Goal: Task Accomplishment & Management: Complete application form

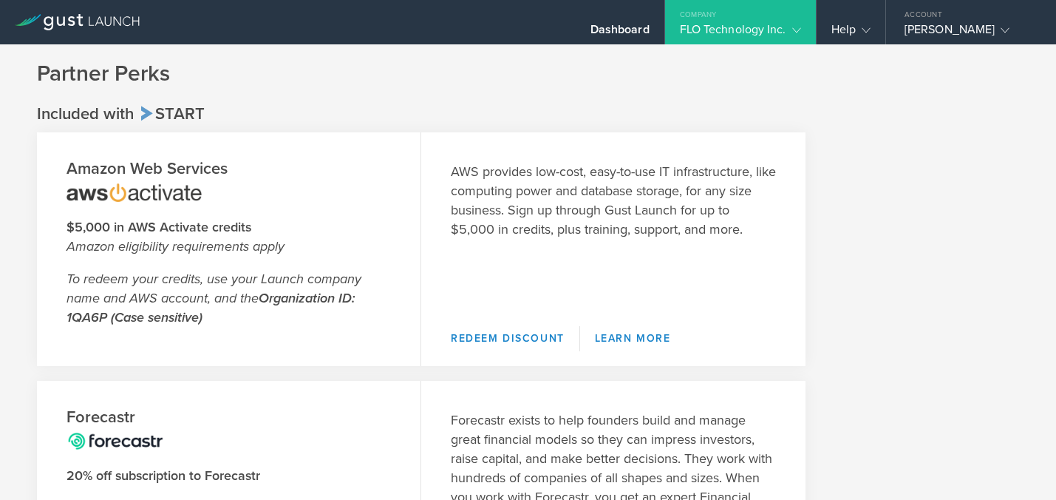
click at [786, 24] on gust-icon at bounding box center [793, 29] width 15 height 15
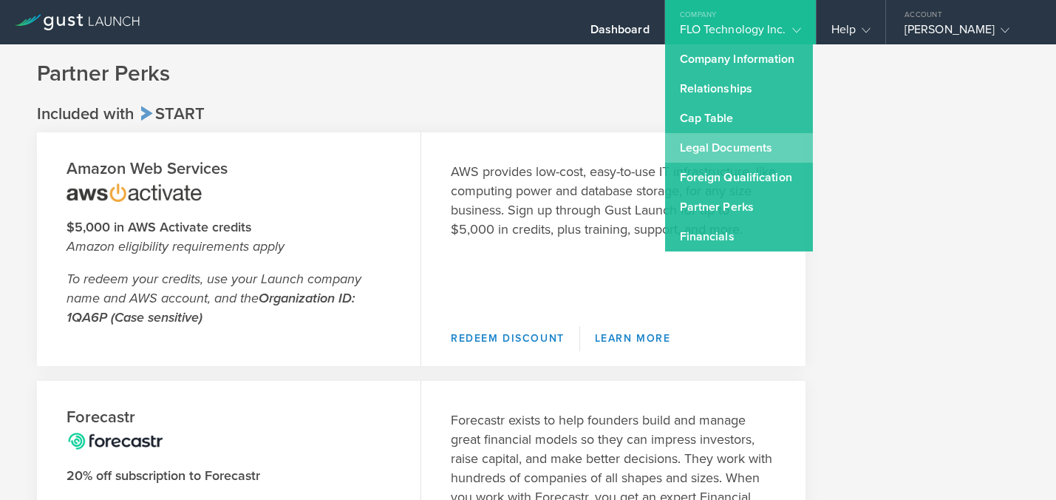
click at [754, 139] on link "Legal Documents" at bounding box center [739, 148] width 148 height 30
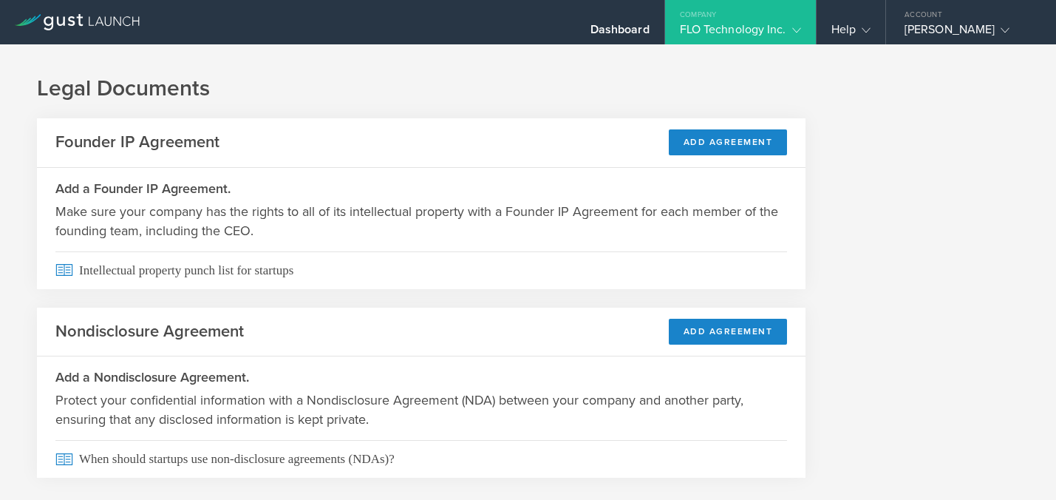
click at [737, 37] on div "FLO Technology Inc." at bounding box center [740, 33] width 121 height 22
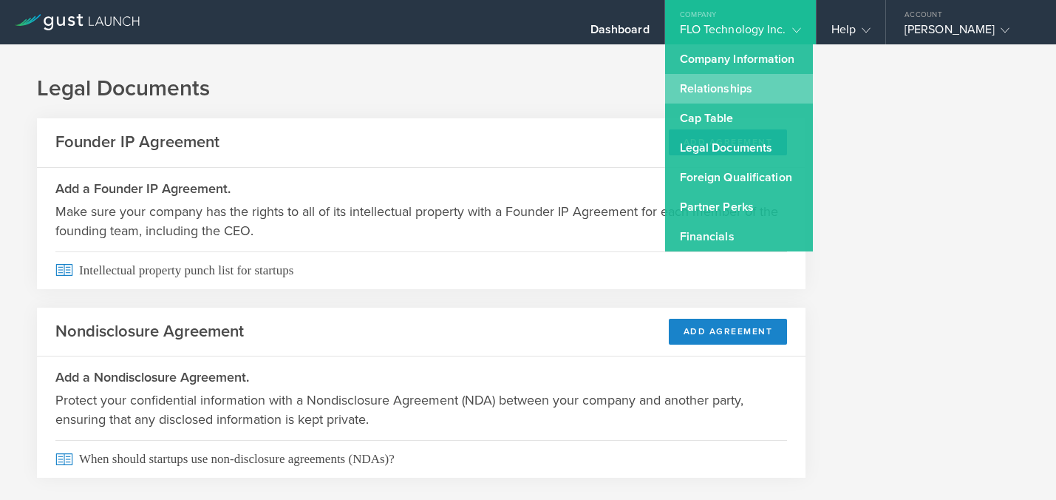
click at [729, 81] on link "Relationships" at bounding box center [739, 89] width 148 height 30
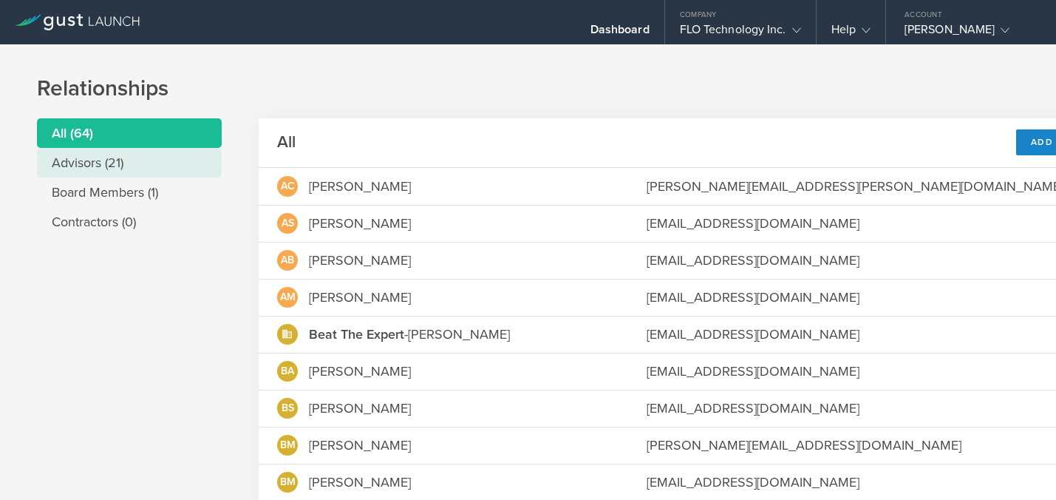
click at [103, 168] on li "Advisors (21)" at bounding box center [129, 163] width 185 height 30
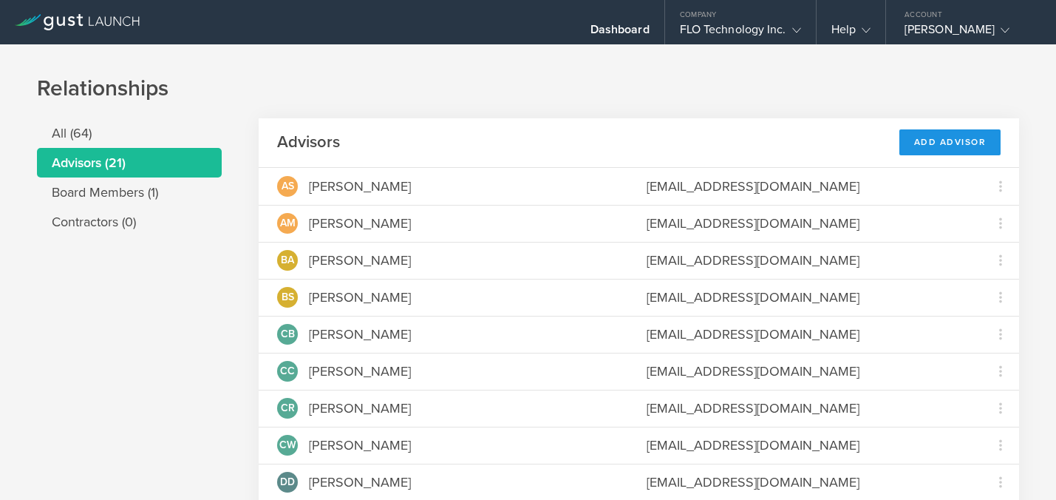
click at [969, 140] on div "Add Advisor" at bounding box center [950, 142] width 102 height 26
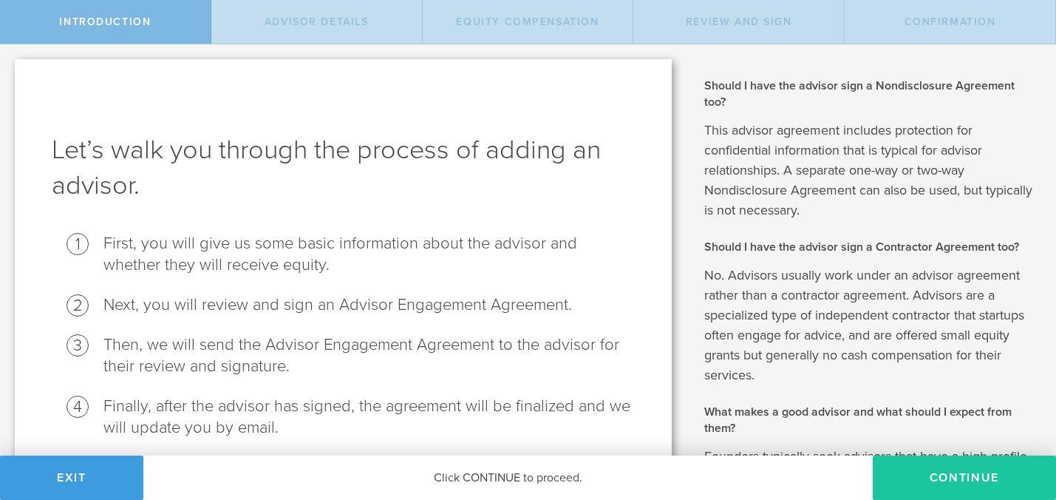
click at [956, 474] on button "Continue" at bounding box center [964, 477] width 183 height 44
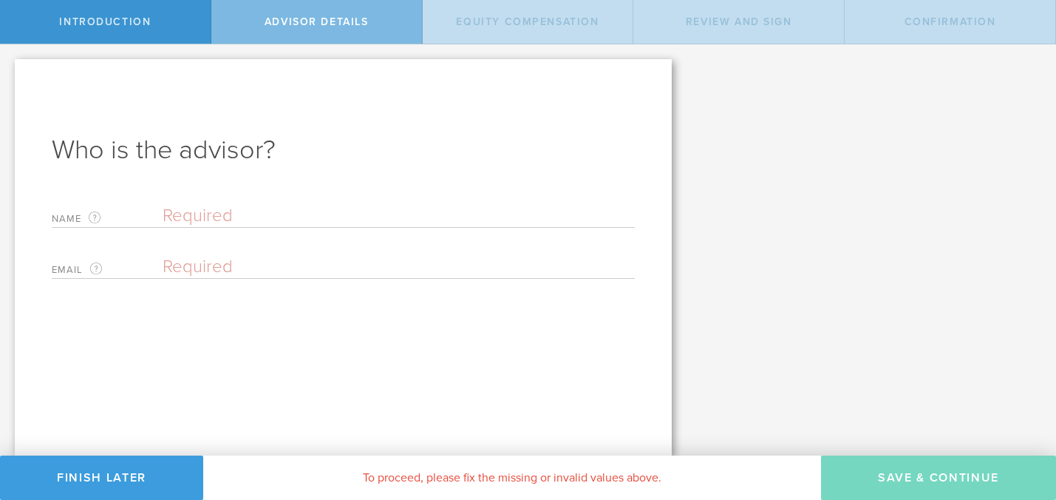
click at [211, 201] on div "Name The first and last name of the person that will be your advisor." at bounding box center [343, 212] width 583 height 30
click at [194, 212] on input "text" at bounding box center [399, 216] width 472 height 22
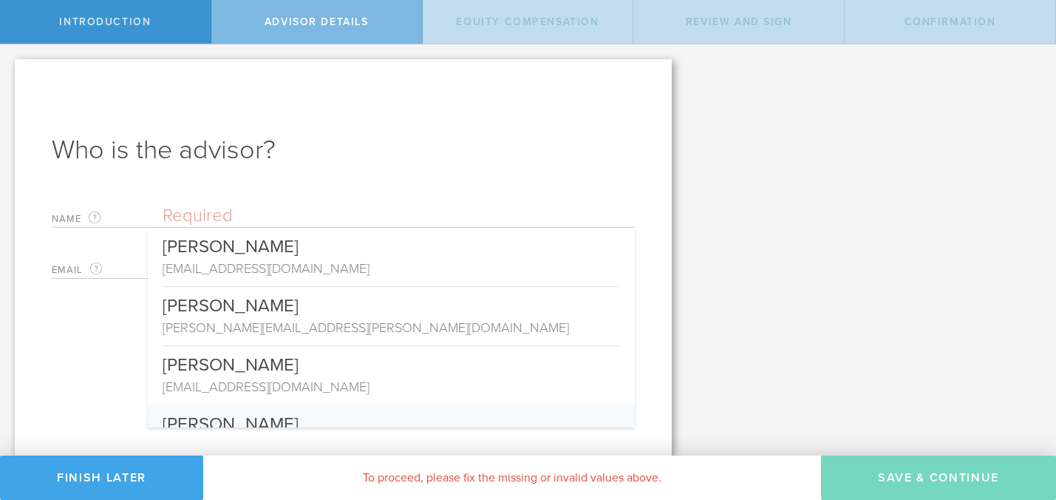
click at [87, 474] on button "Finish Later" at bounding box center [101, 477] width 203 height 44
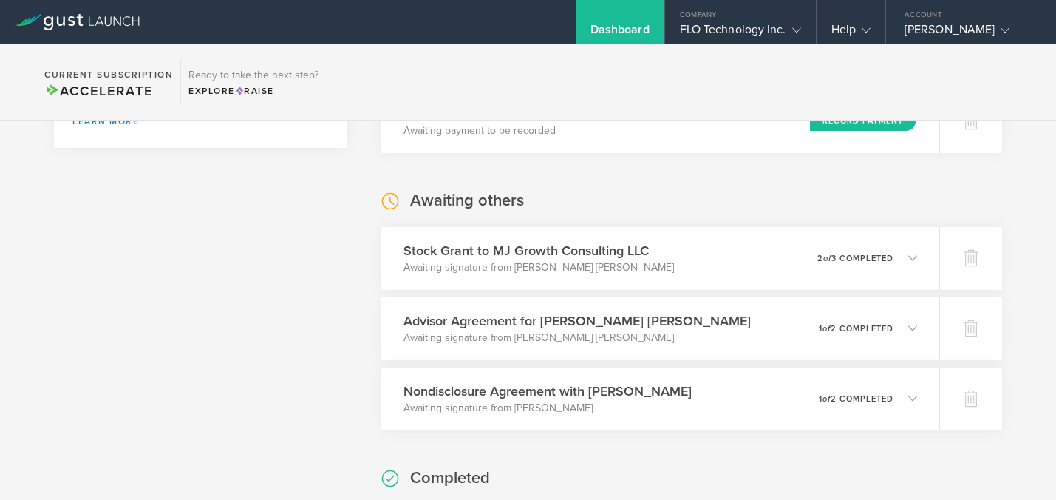
scroll to position [437, 0]
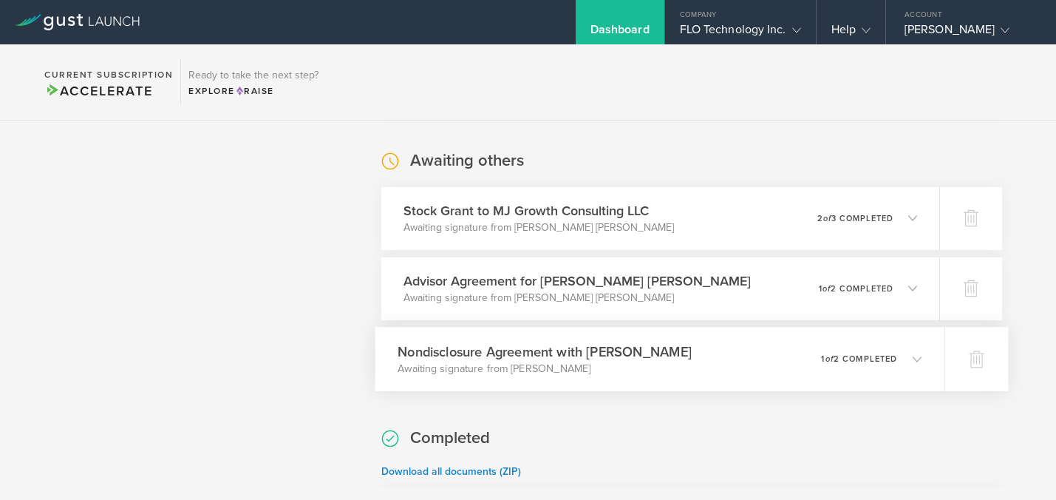
click at [896, 357] on p "1 of 2 completed" at bounding box center [859, 358] width 76 height 8
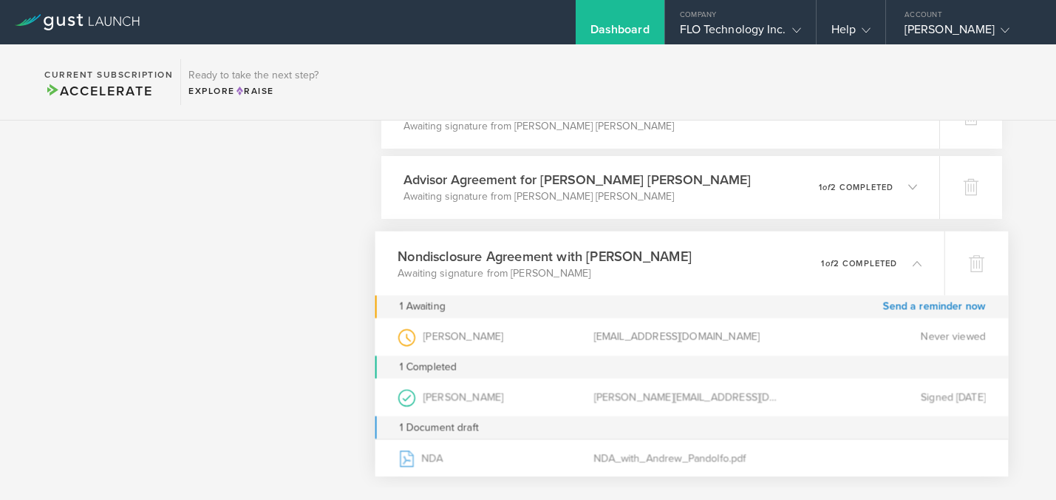
scroll to position [539, 0]
click at [906, 262] on icon at bounding box center [909, 260] width 24 height 13
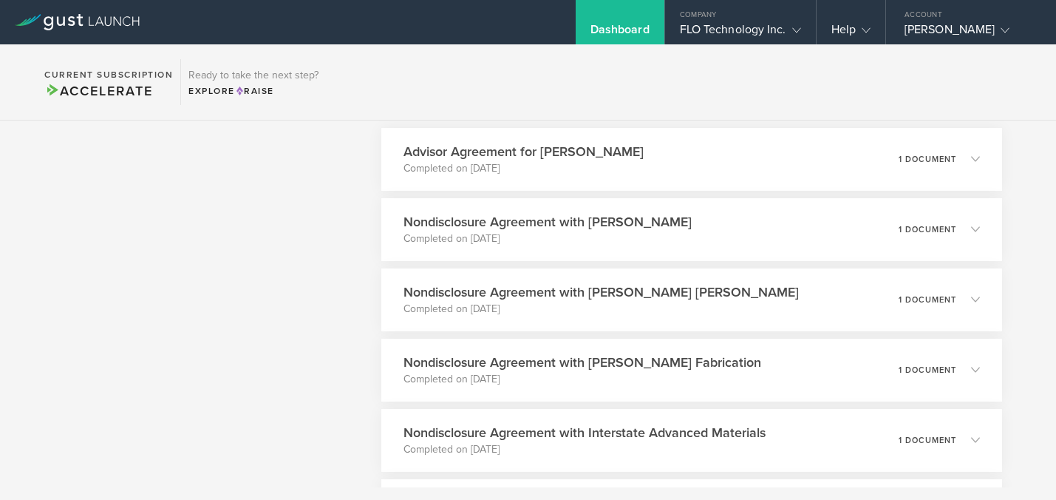
scroll to position [800, 0]
